Goal: Transaction & Acquisition: Purchase product/service

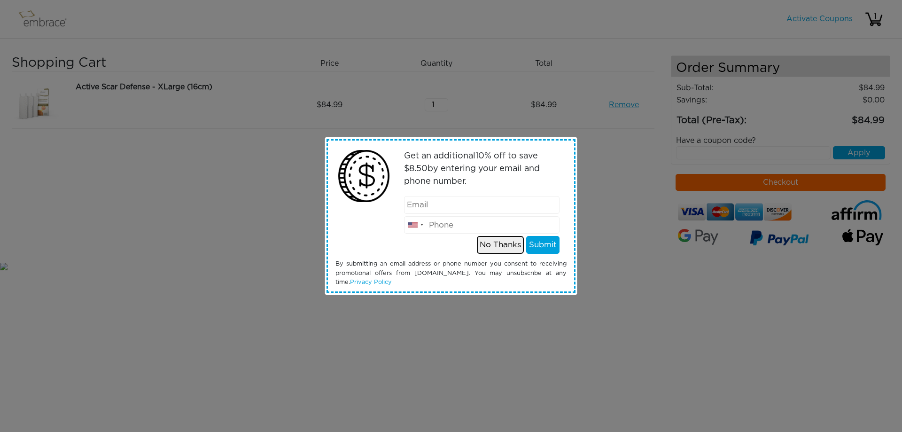
click at [488, 246] on button "No Thanks" at bounding box center [500, 245] width 47 height 18
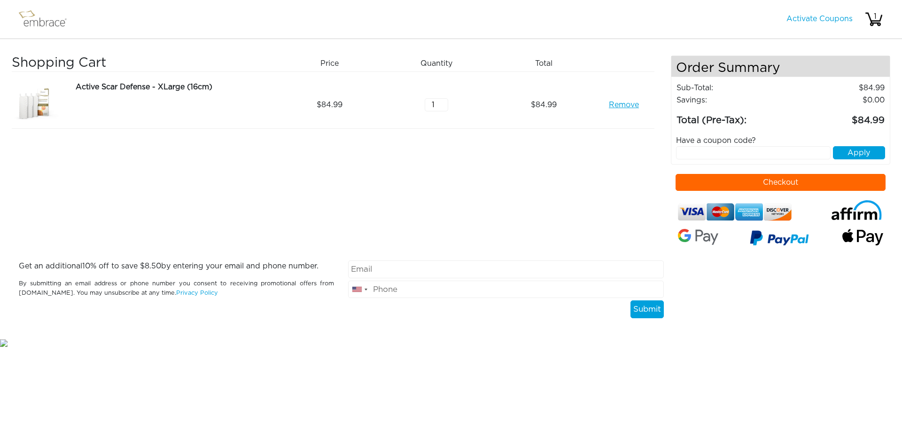
click at [721, 155] on input "text" at bounding box center [753, 152] width 155 height 13
paste input "STACKANDSAVE"
type input "STACKANDSAVE"
click at [851, 154] on button "Apply" at bounding box center [859, 152] width 52 height 13
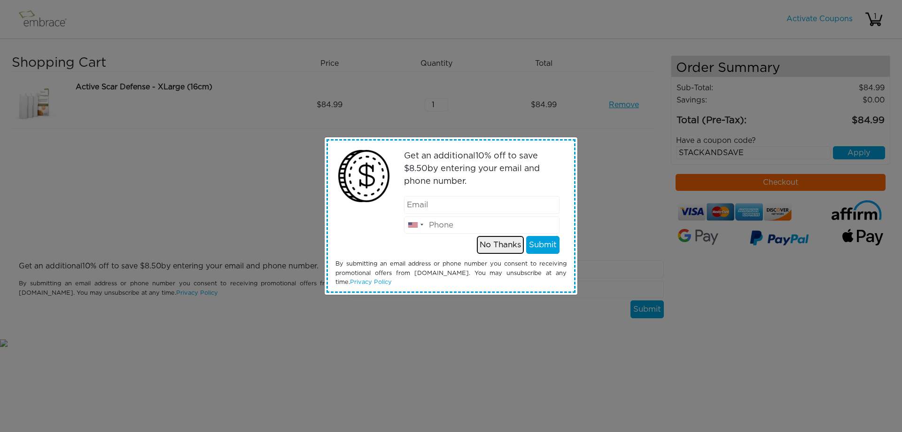
click at [496, 238] on button "No Thanks" at bounding box center [500, 245] width 47 height 18
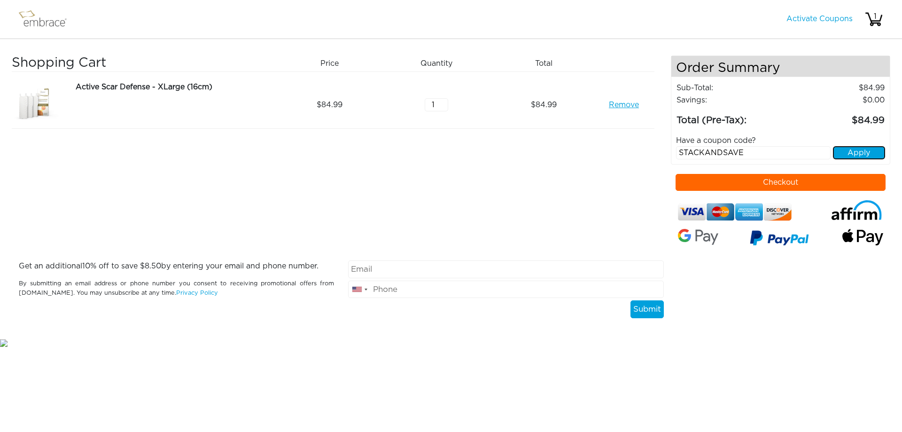
click at [852, 156] on button "Apply" at bounding box center [859, 152] width 52 height 13
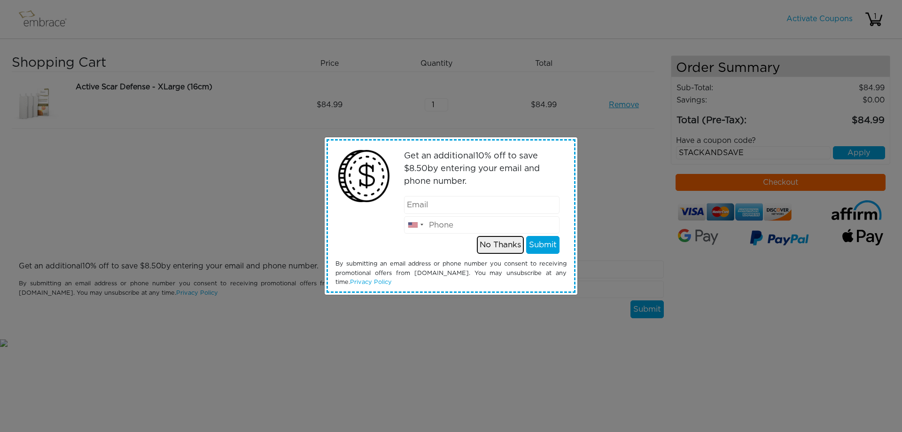
drag, startPoint x: 501, startPoint y: 250, endPoint x: 498, endPoint y: 246, distance: 5.3
click at [500, 250] on button "No Thanks" at bounding box center [500, 245] width 47 height 18
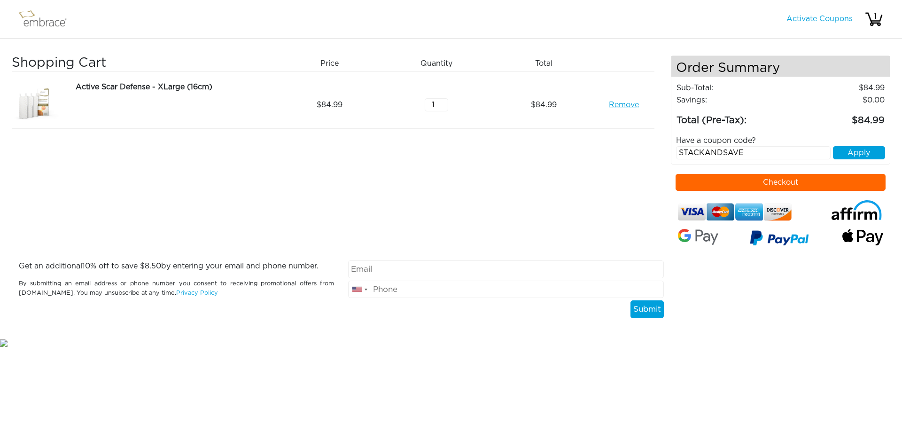
click at [785, 187] on button "Checkout" at bounding box center [781, 182] width 210 height 17
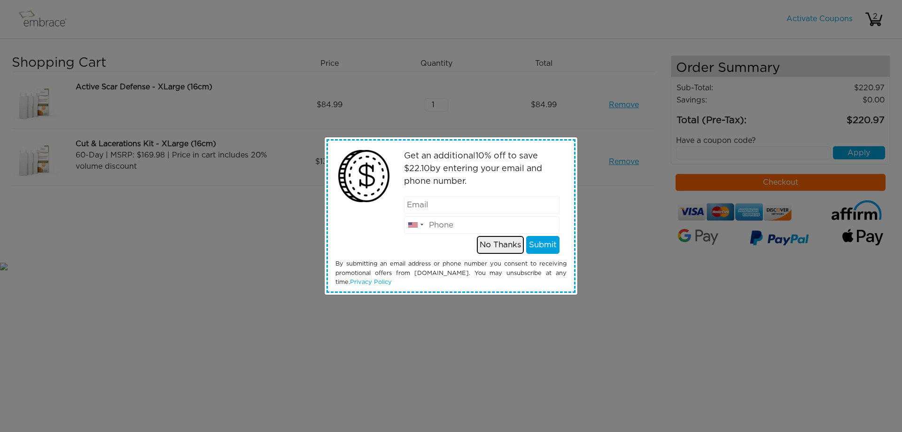
click at [500, 243] on button "No Thanks" at bounding box center [500, 245] width 47 height 18
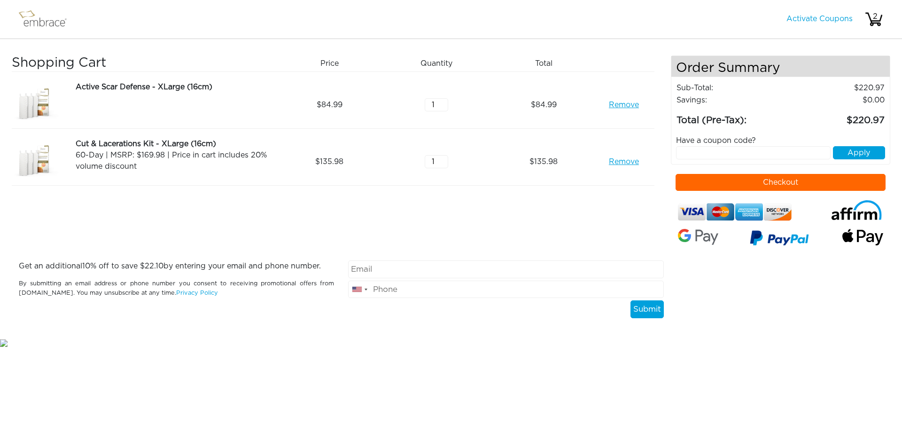
click at [802, 183] on button "Checkout" at bounding box center [781, 182] width 210 height 17
click at [758, 156] on input "text" at bounding box center [753, 152] width 155 height 13
paste input "STACKANDSAVE"
type input "STACKANDSAVE"
click at [864, 155] on button "Apply" at bounding box center [859, 152] width 52 height 13
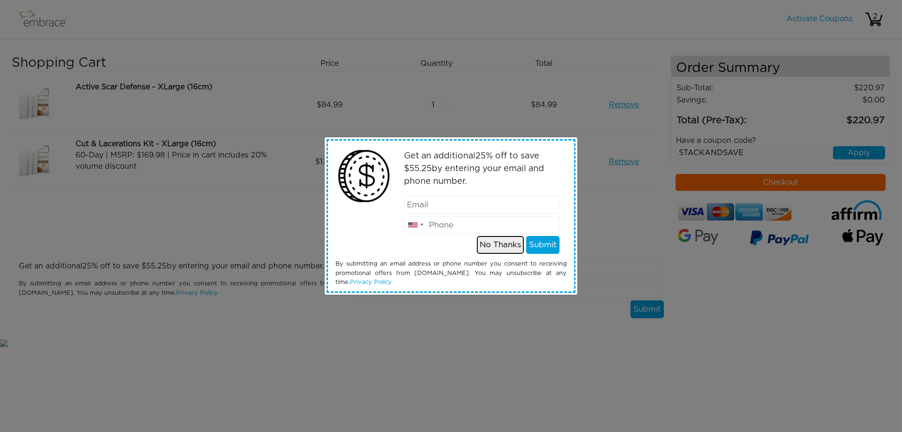
click at [491, 245] on button "No Thanks" at bounding box center [500, 245] width 47 height 18
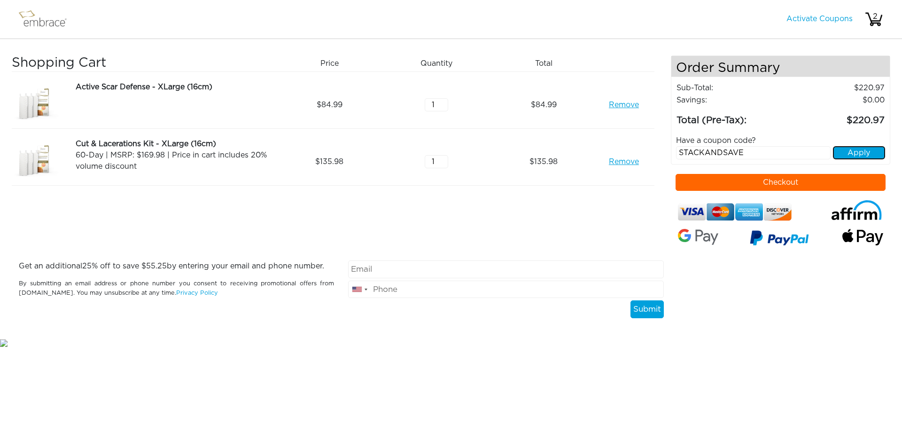
click at [863, 153] on button "Apply" at bounding box center [859, 152] width 52 height 13
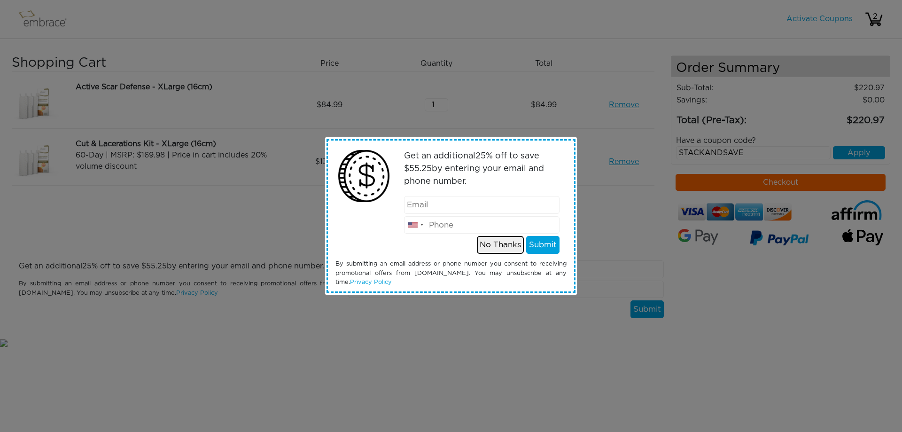
click at [509, 247] on button "No Thanks" at bounding box center [500, 245] width 47 height 18
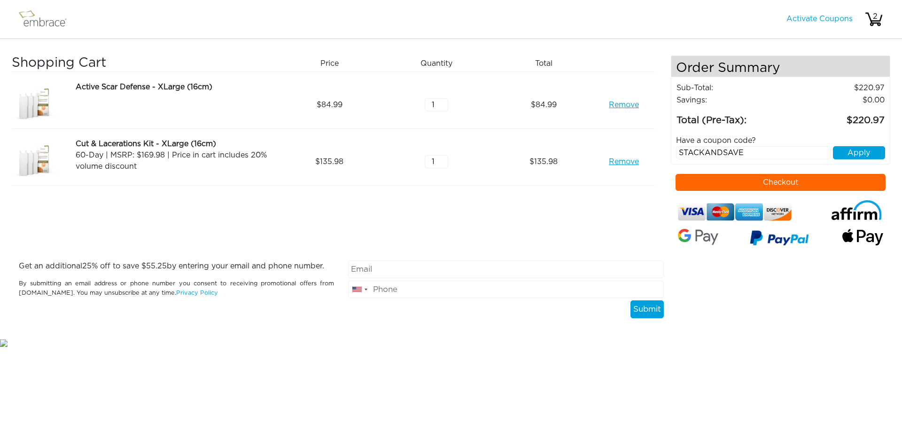
click at [753, 187] on button "Checkout" at bounding box center [781, 182] width 210 height 17
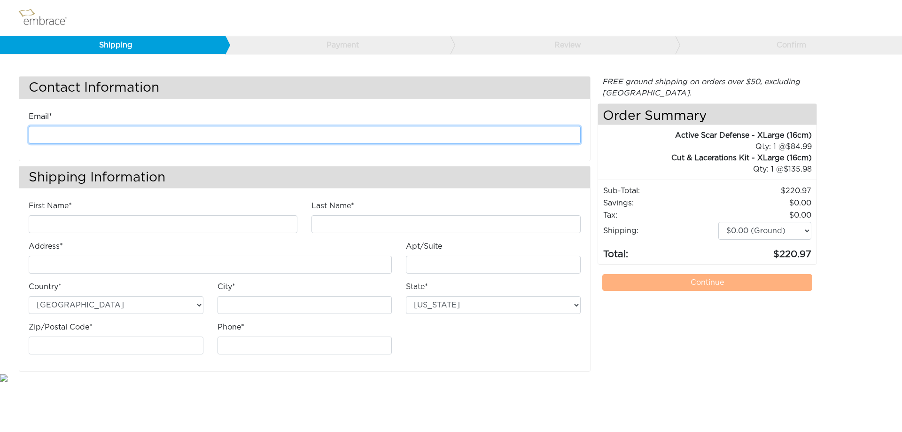
click at [222, 132] on input "email" at bounding box center [305, 135] width 552 height 18
click at [154, 127] on input "email" at bounding box center [305, 135] width 552 height 18
type input "aaf1944@hotmail.com"
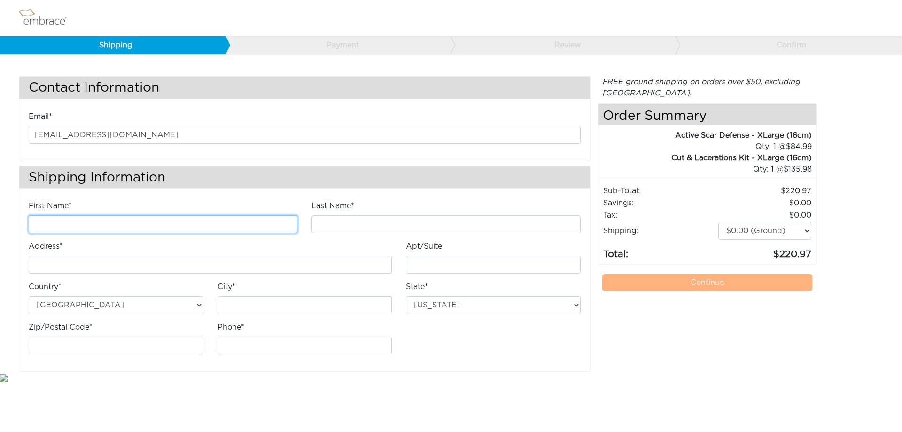
click at [132, 221] on input "First Name*" at bounding box center [163, 224] width 269 height 18
type input "M Susan"
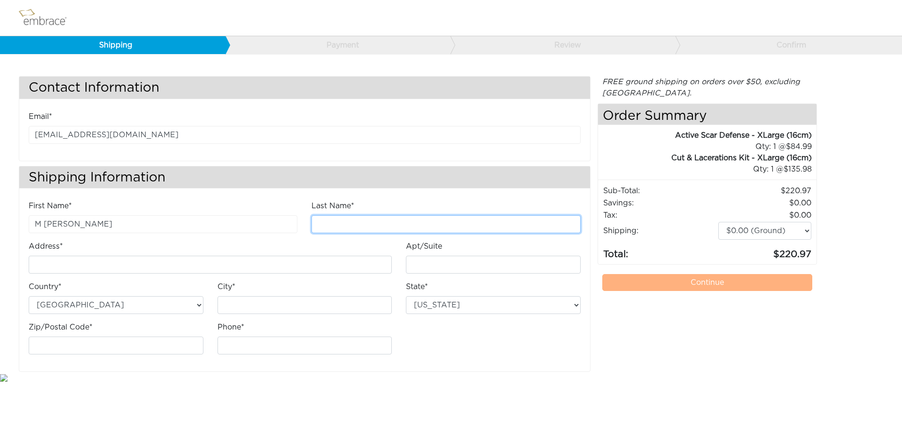
click at [355, 229] on input "Last Name*" at bounding box center [445, 224] width 269 height 18
type input "Fonck"
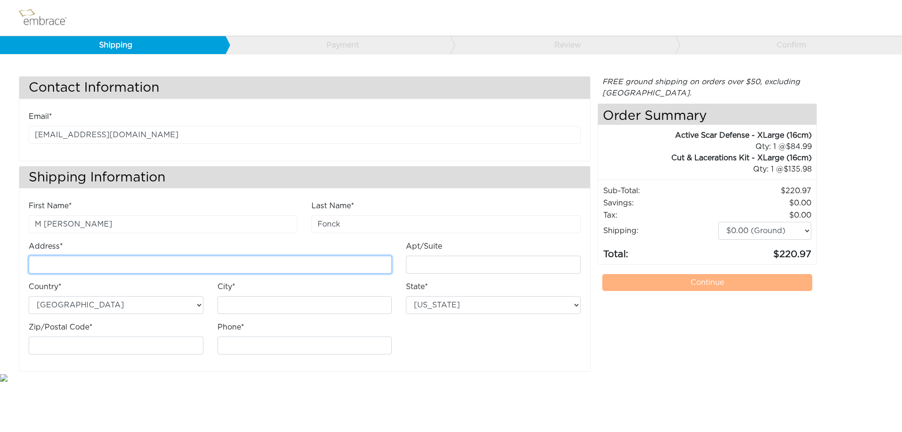
click at [180, 261] on input "Address*" at bounding box center [210, 265] width 363 height 18
type input "2611 Eagle Dr"
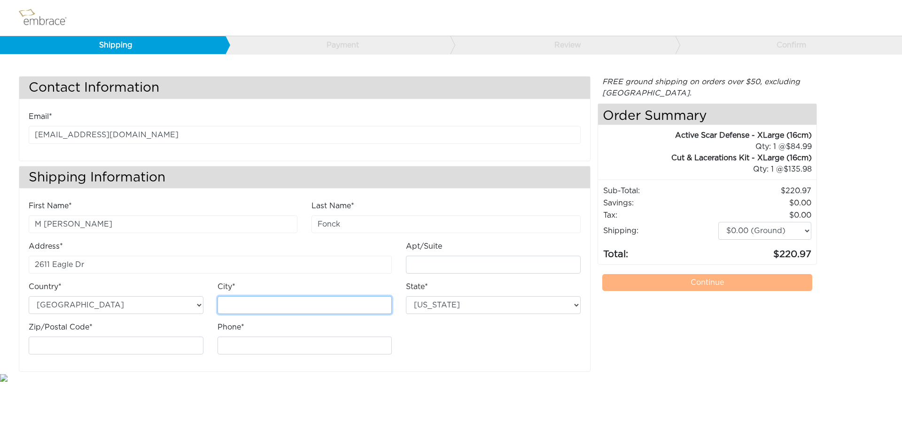
click at [265, 298] on input "City*" at bounding box center [305, 305] width 175 height 18
type input "Joliet"
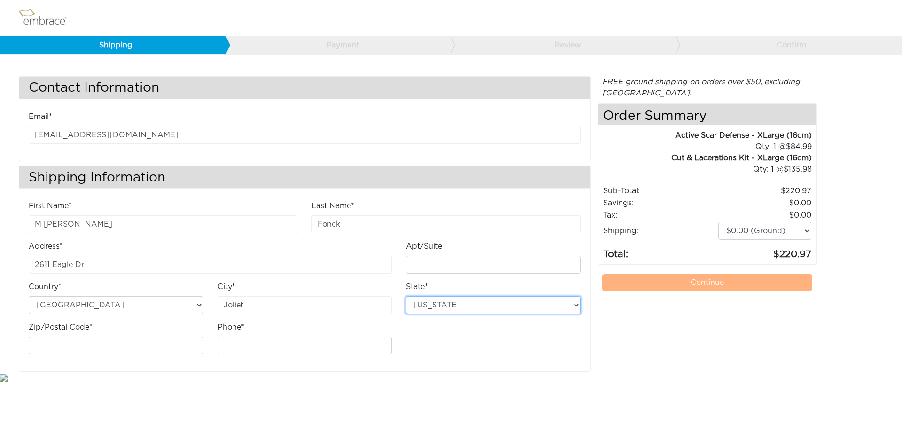
click at [492, 303] on select "Alabama Alaska Arizona Arkansas California Colorado Connecticut District of Col…" at bounding box center [493, 305] width 175 height 18
select select "IL"
click at [406, 296] on select "Alabama Alaska Arizona Arkansas California Colorado Connecticut District of Col…" at bounding box center [493, 305] width 175 height 18
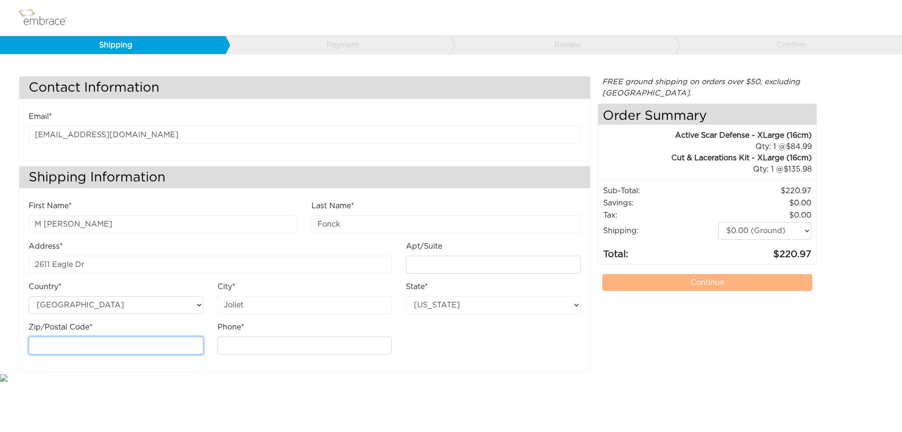
click at [141, 349] on input "Zip/Postal Code*" at bounding box center [116, 345] width 175 height 18
type input "60436"
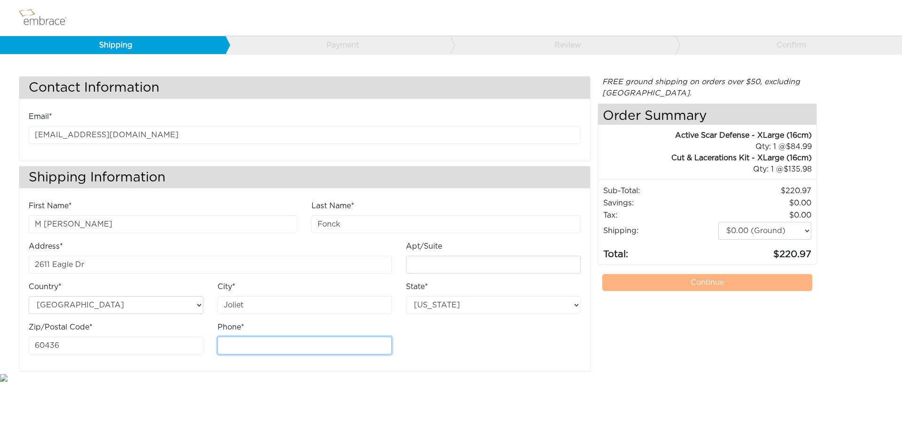
click at [254, 347] on input "Phone*" at bounding box center [305, 345] width 175 height 18
click at [353, 351] on input "7083698037" at bounding box center [305, 345] width 175 height 18
type input "7083698037"
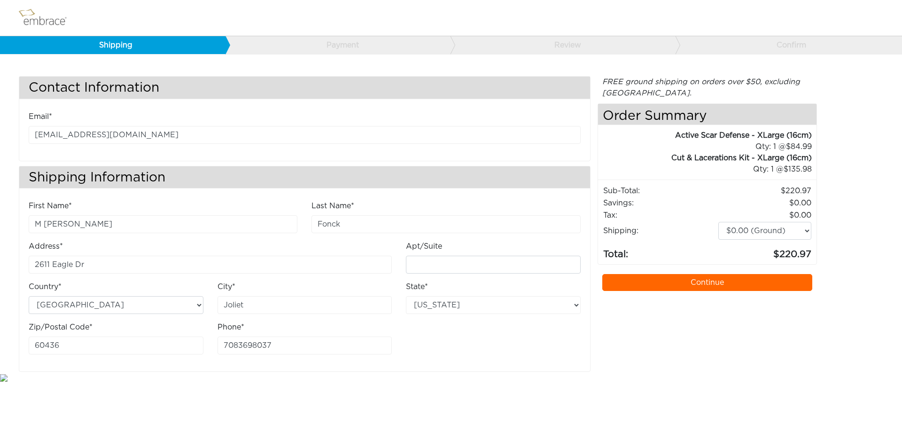
click at [712, 284] on link "Continue" at bounding box center [707, 282] width 210 height 17
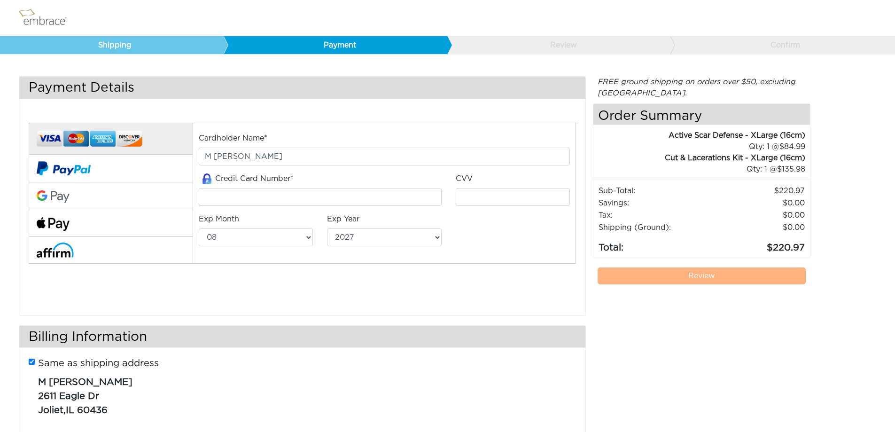
select select "8"
select select "2027"
click at [673, 228] on td "Shipping (Ground):" at bounding box center [655, 227] width 114 height 12
